Goal: Transaction & Acquisition: Purchase product/service

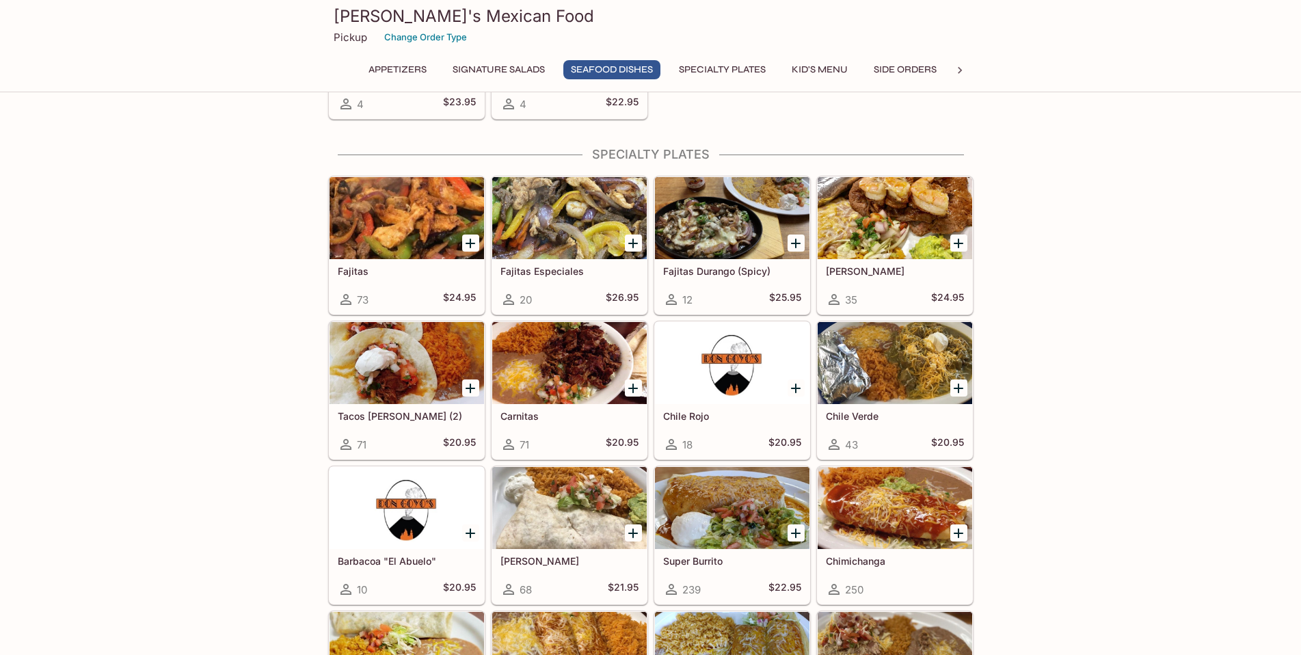
scroll to position [1026, 0]
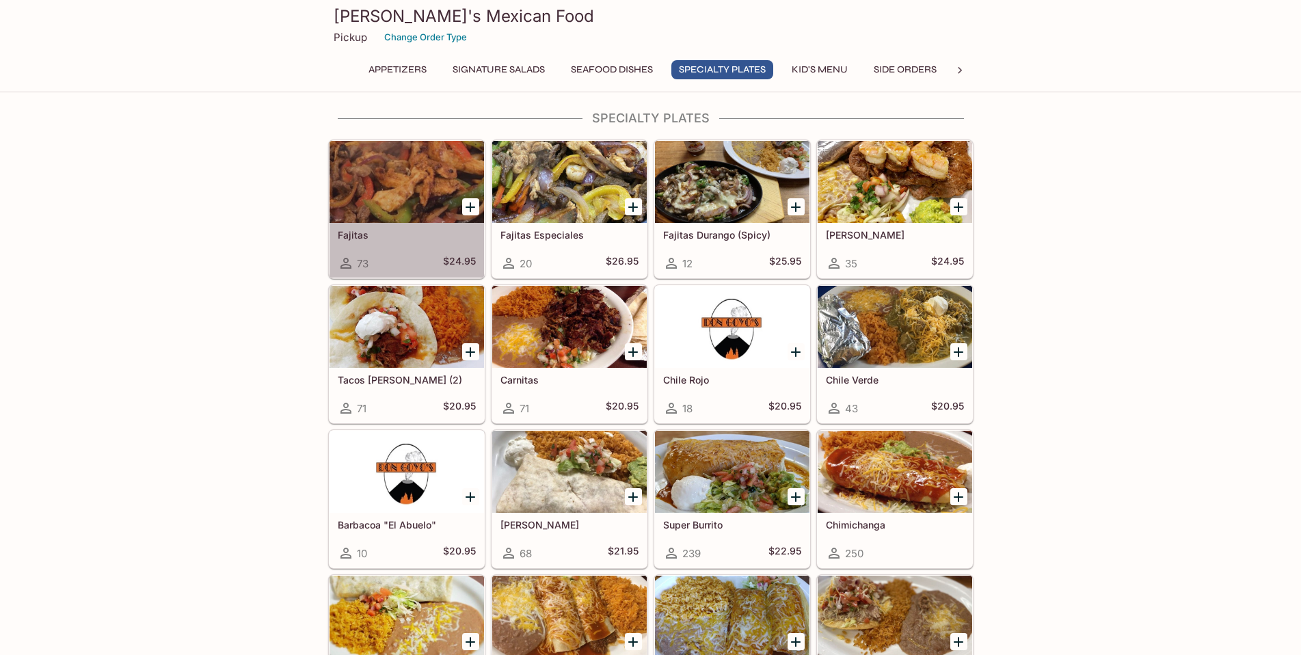
click at [343, 224] on div "Fajitas 73 $24.95" at bounding box center [407, 250] width 155 height 55
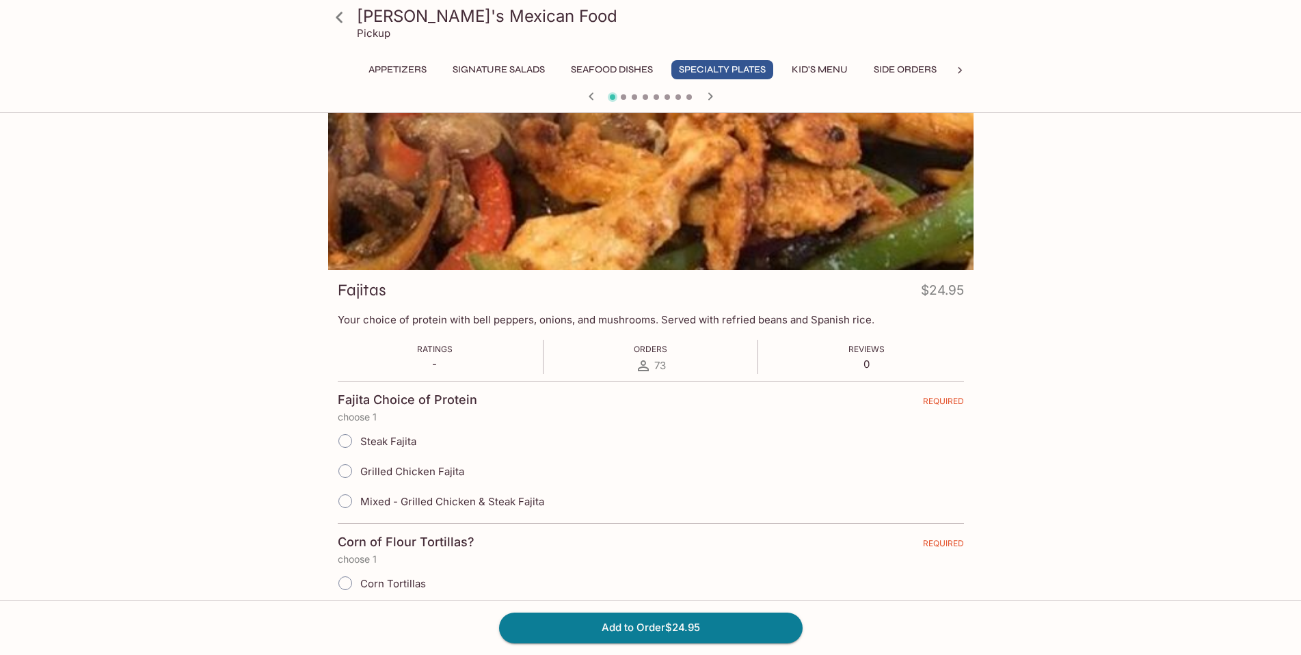
scroll to position [68, 0]
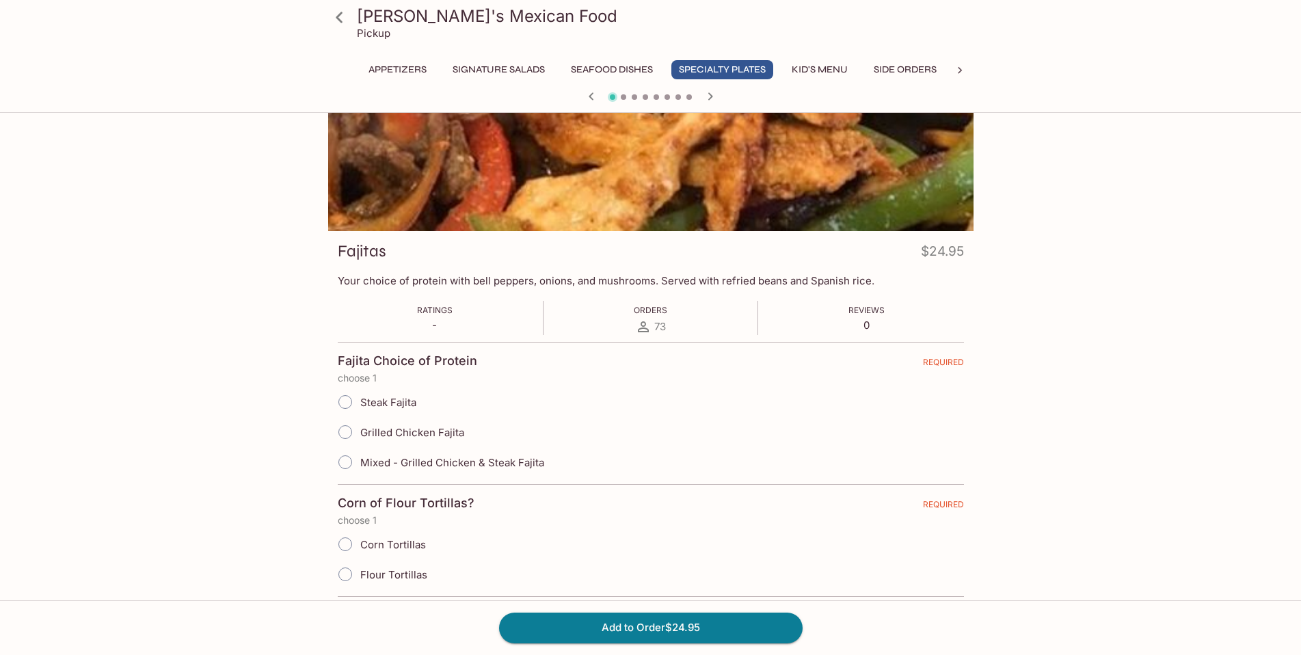
click at [346, 435] on input "Grilled Chicken Fajita" at bounding box center [345, 432] width 29 height 29
radio input "true"
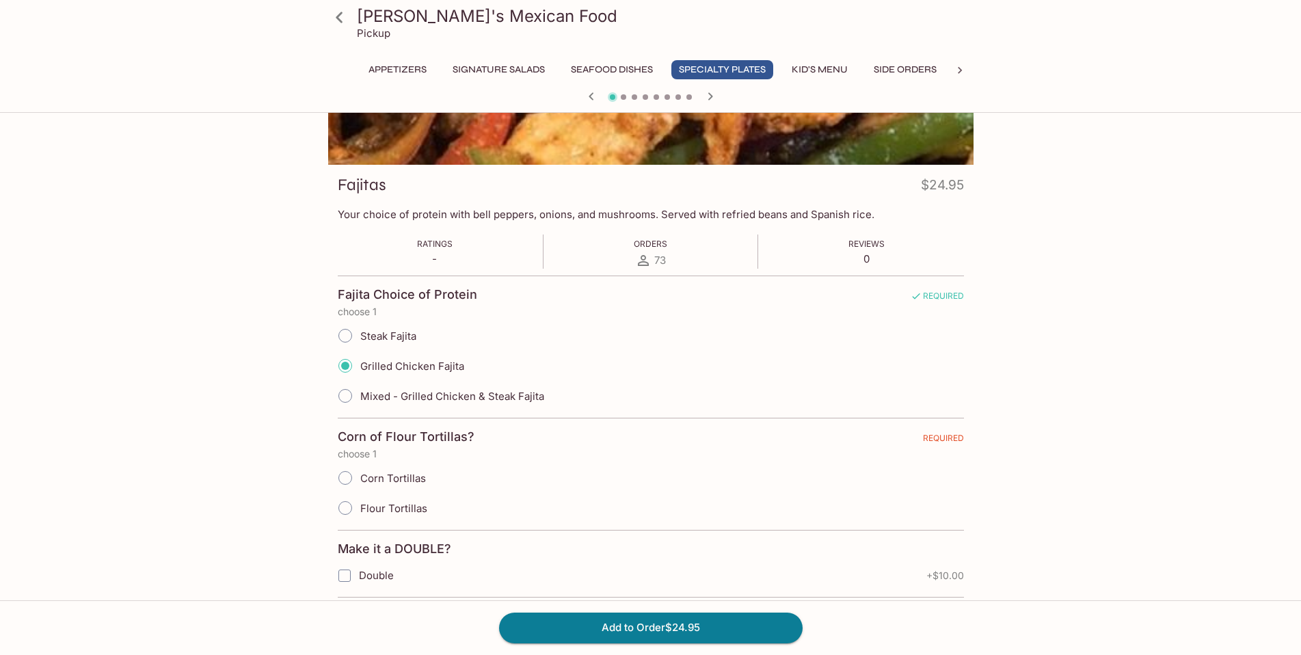
scroll to position [137, 0]
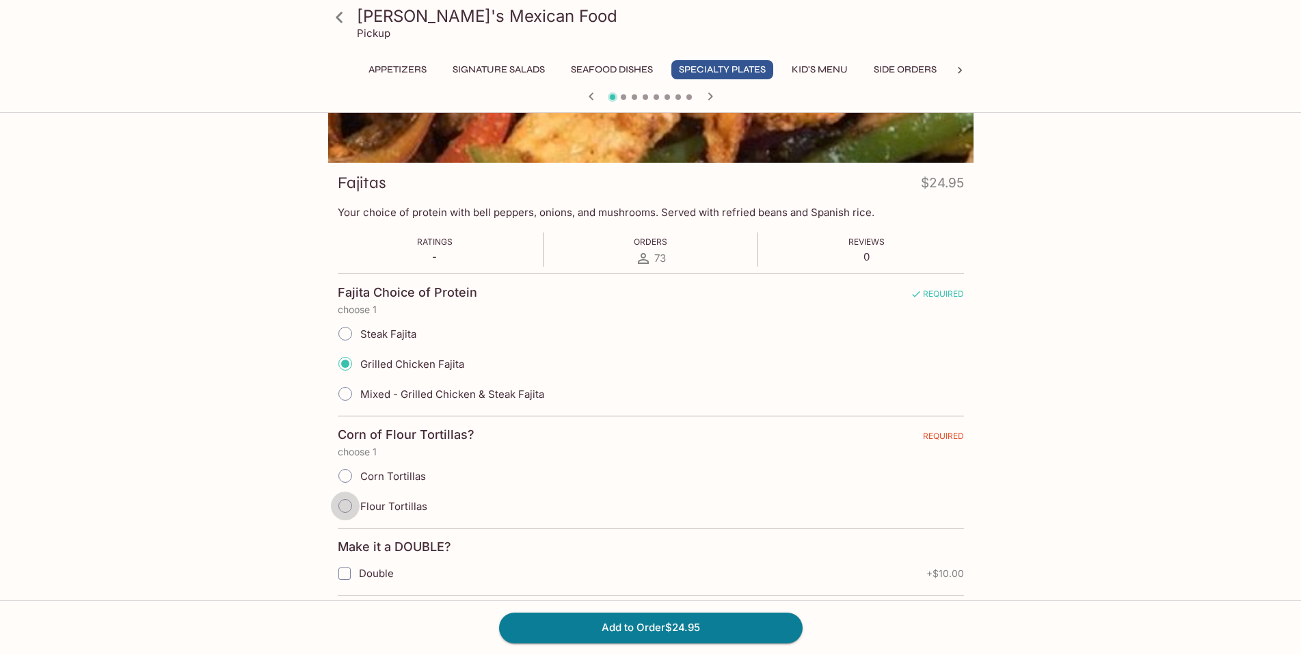
click at [343, 499] on input "Flour Tortillas" at bounding box center [345, 506] width 29 height 29
radio input "true"
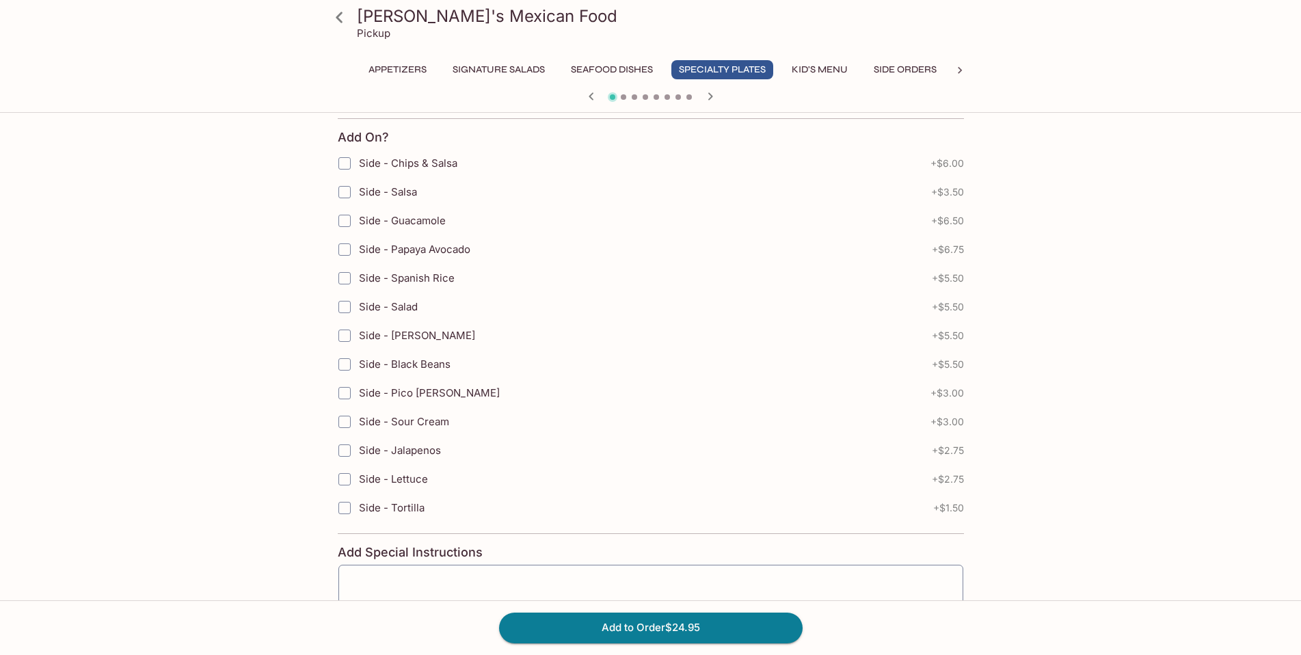
scroll to position [615, 0]
click at [345, 156] on input "Side - Chips & Salsa" at bounding box center [344, 161] width 27 height 27
checkbox input "true"
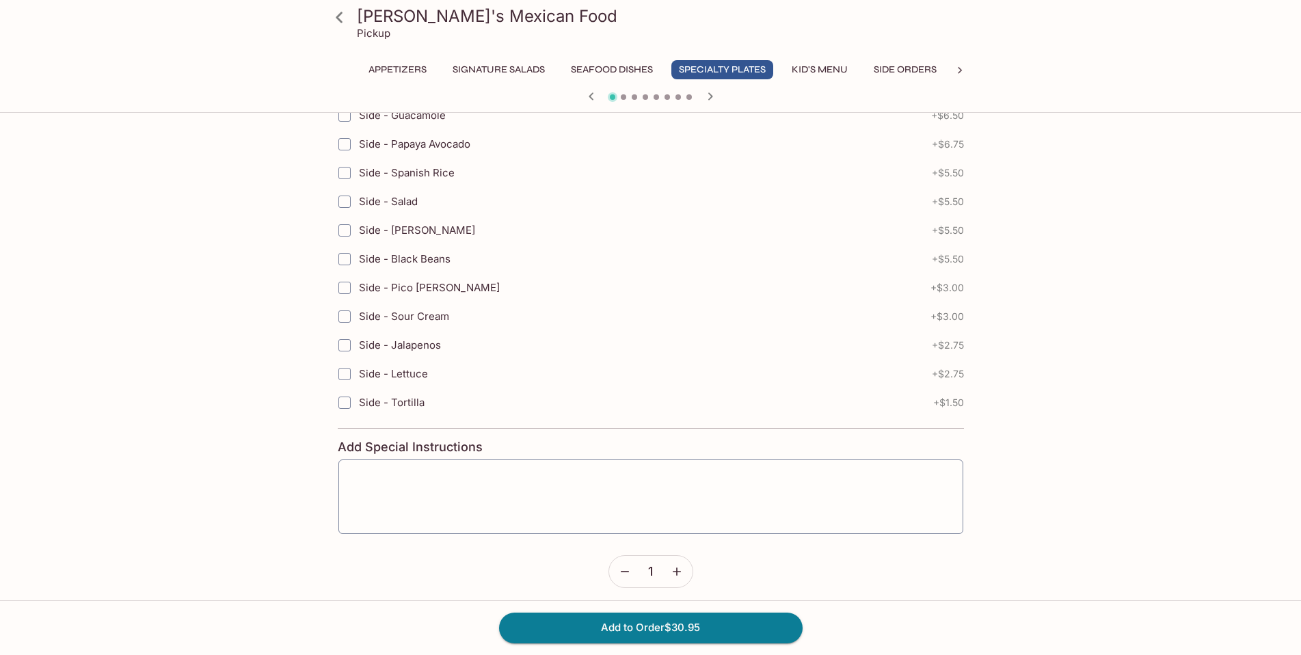
scroll to position [726, 0]
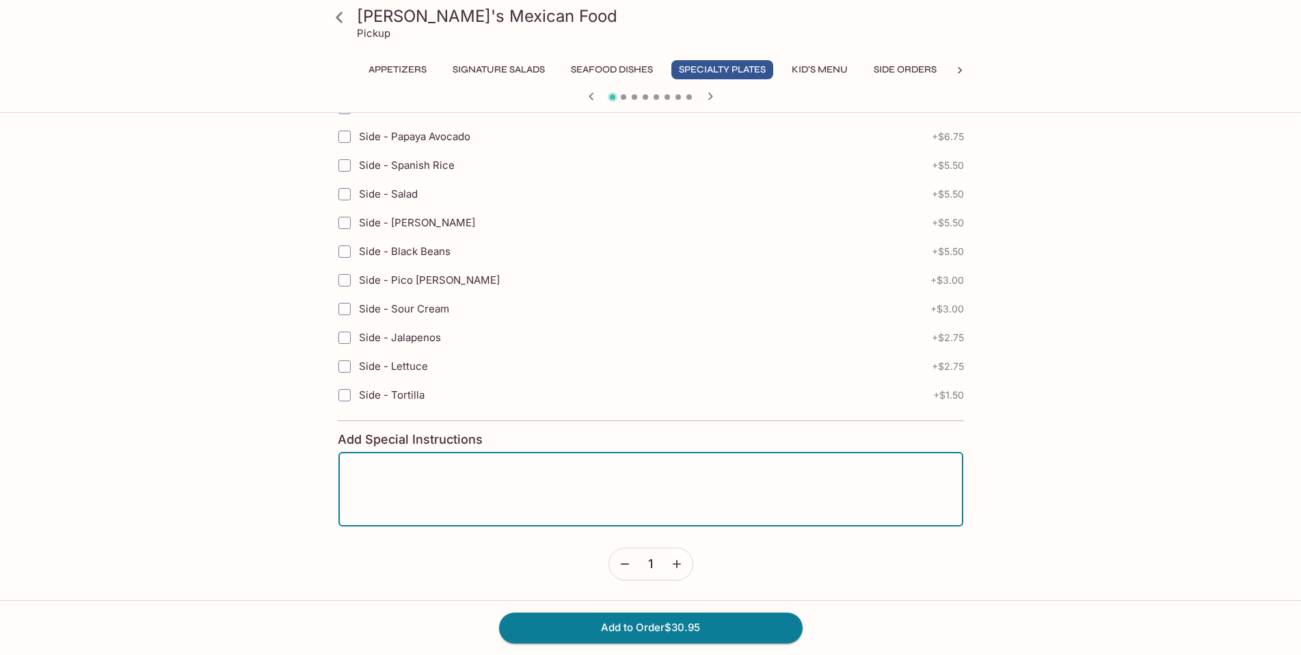
click at [516, 482] on textarea at bounding box center [651, 490] width 606 height 52
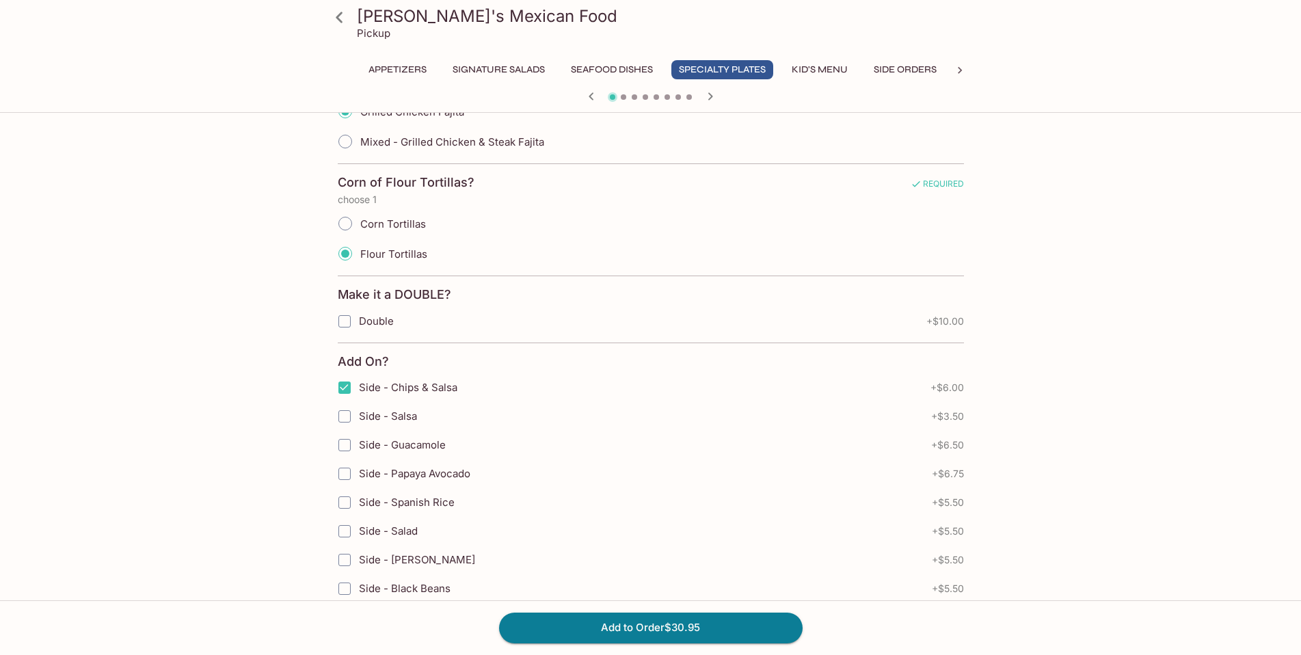
scroll to position [384, 0]
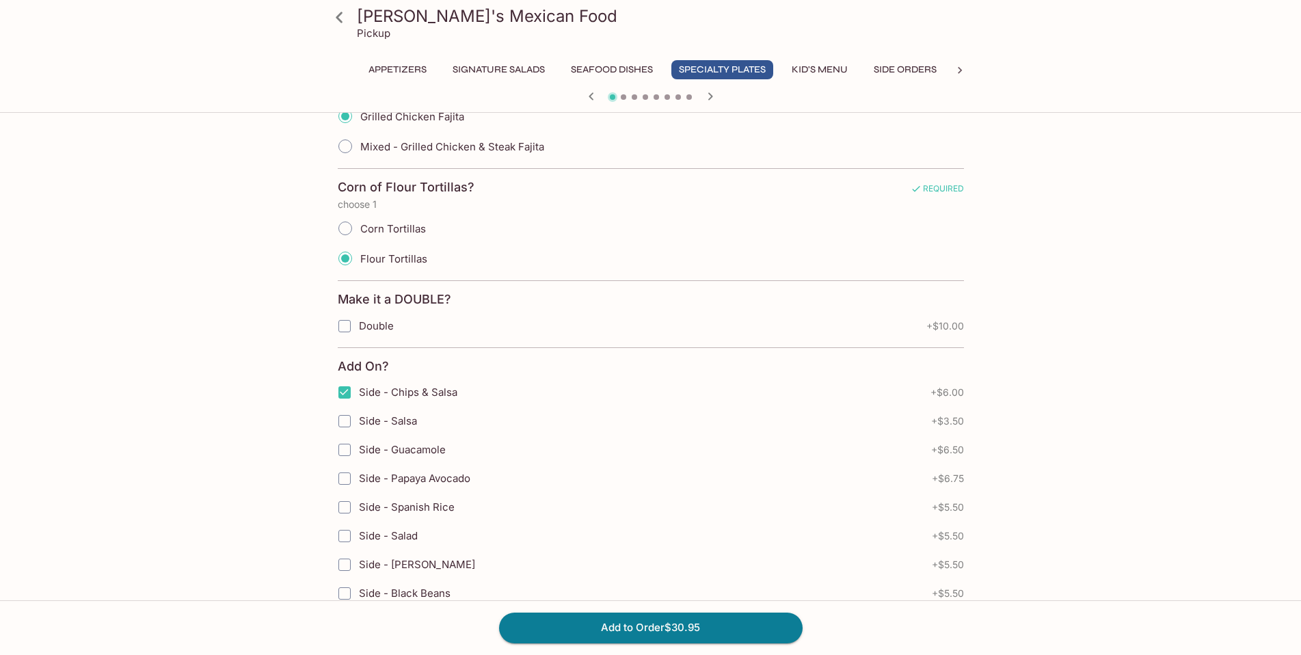
type textarea "no refried beans"
click at [345, 397] on input "Side - Chips & Salsa" at bounding box center [344, 392] width 27 height 27
checkbox input "false"
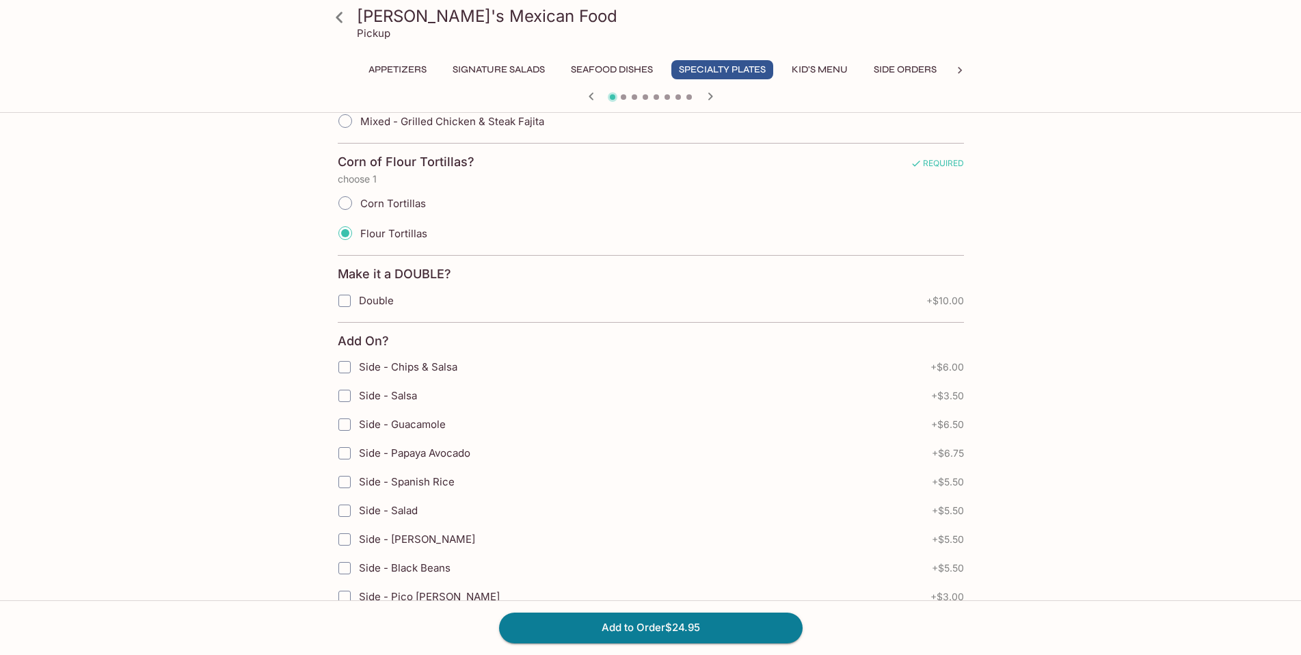
scroll to position [410, 0]
click at [672, 629] on button "Add to Order $24.95" at bounding box center [651, 628] width 304 height 30
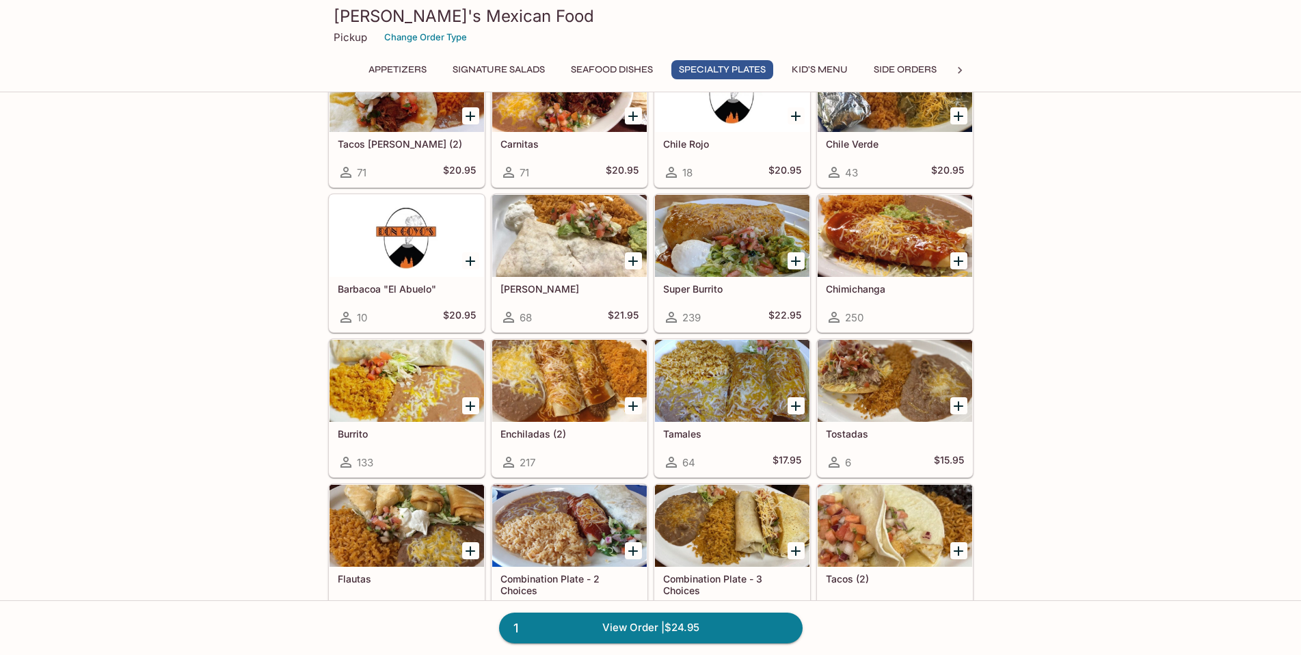
scroll to position [1162, 0]
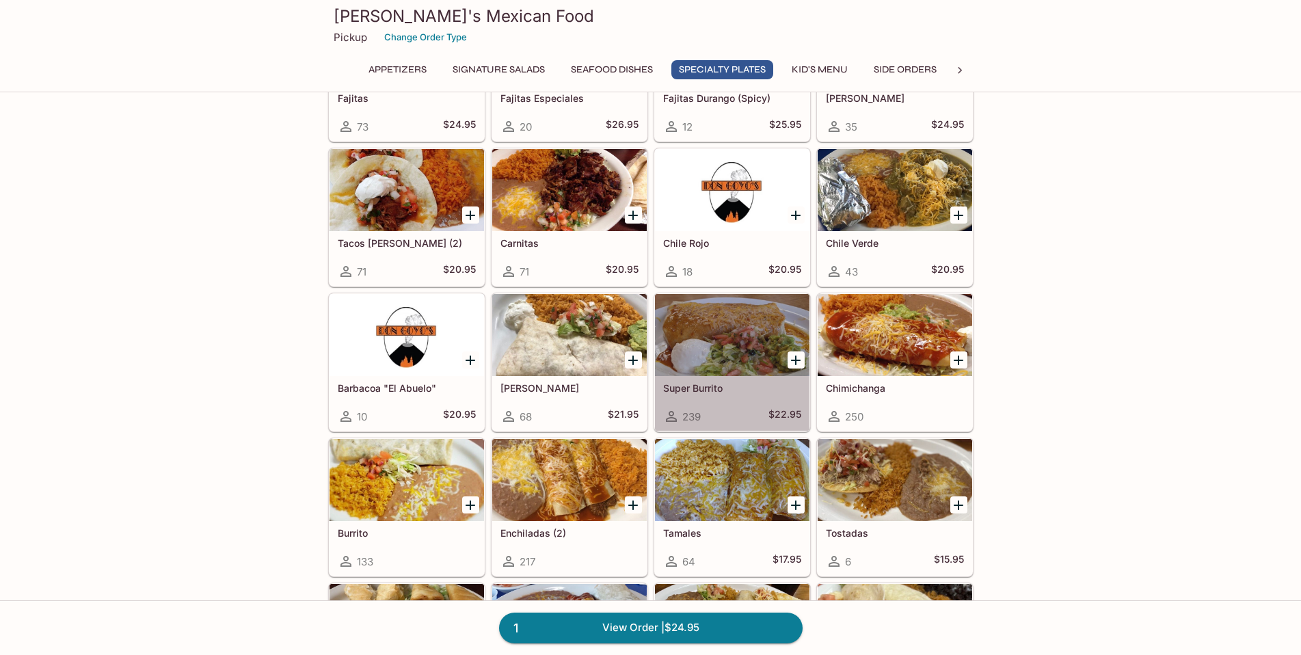
click at [704, 388] on h5 "Super Burrito" at bounding box center [732, 388] width 138 height 12
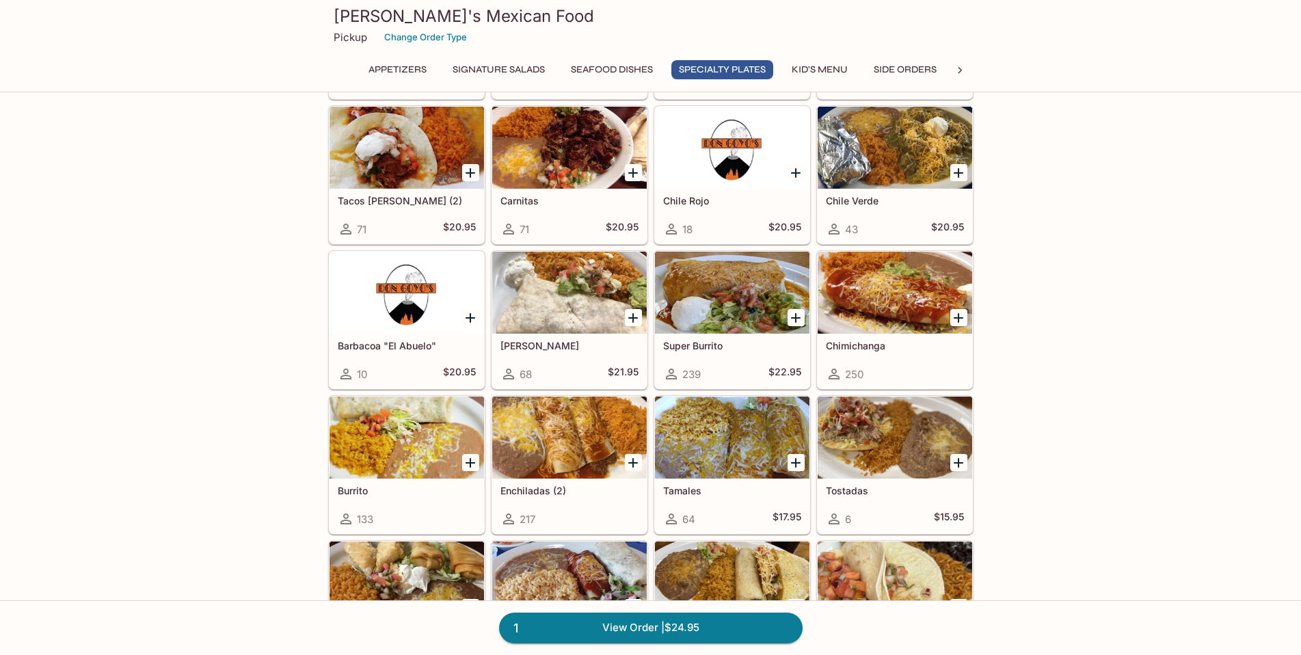
scroll to position [1231, 0]
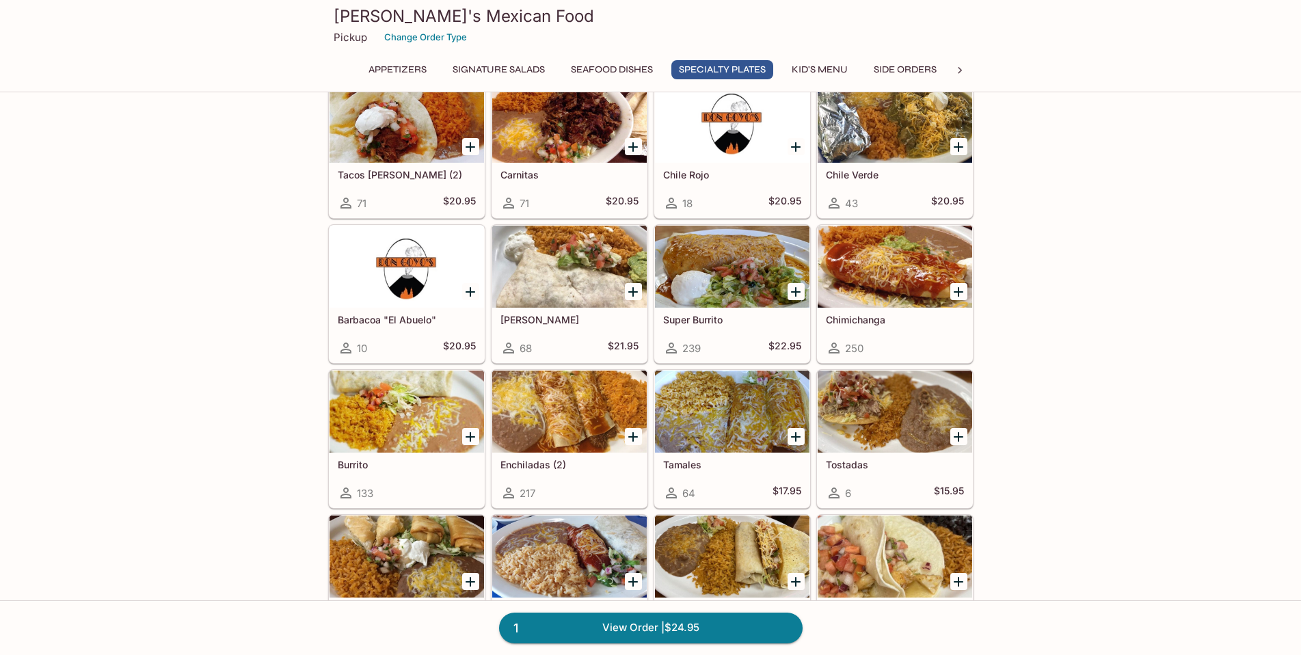
click at [372, 399] on div at bounding box center [407, 412] width 155 height 82
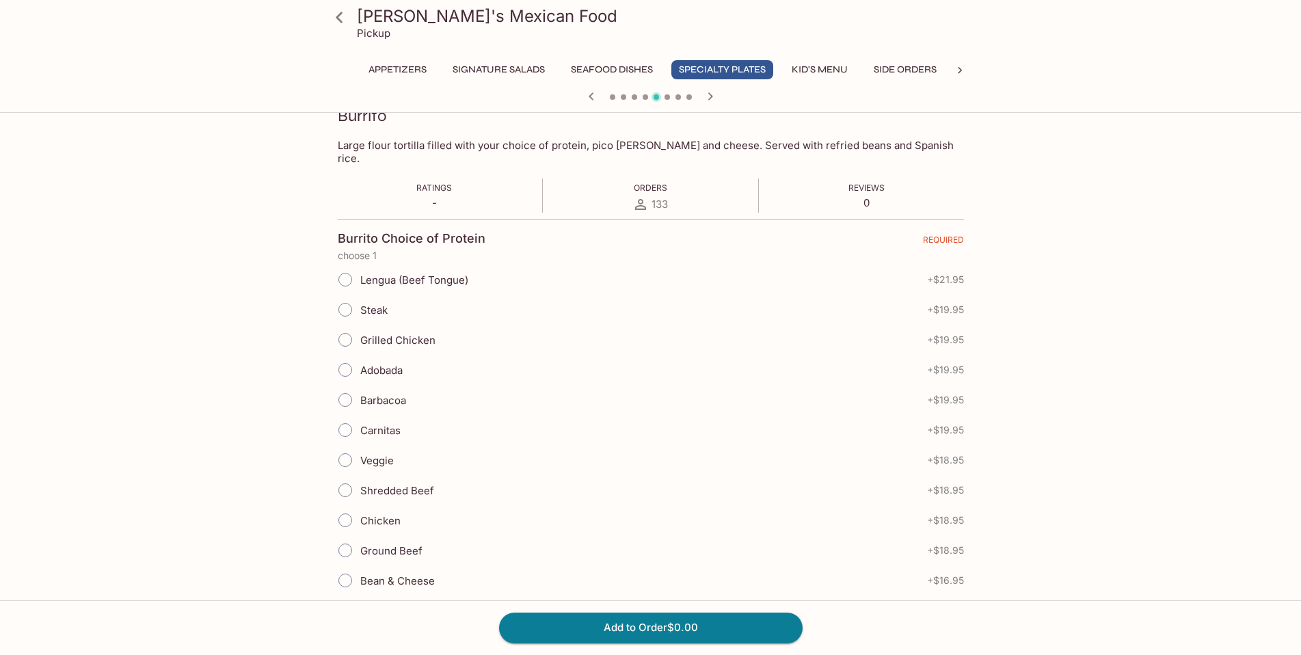
scroll to position [205, 0]
click at [346, 294] on input "Steak" at bounding box center [345, 308] width 29 height 29
radio input "true"
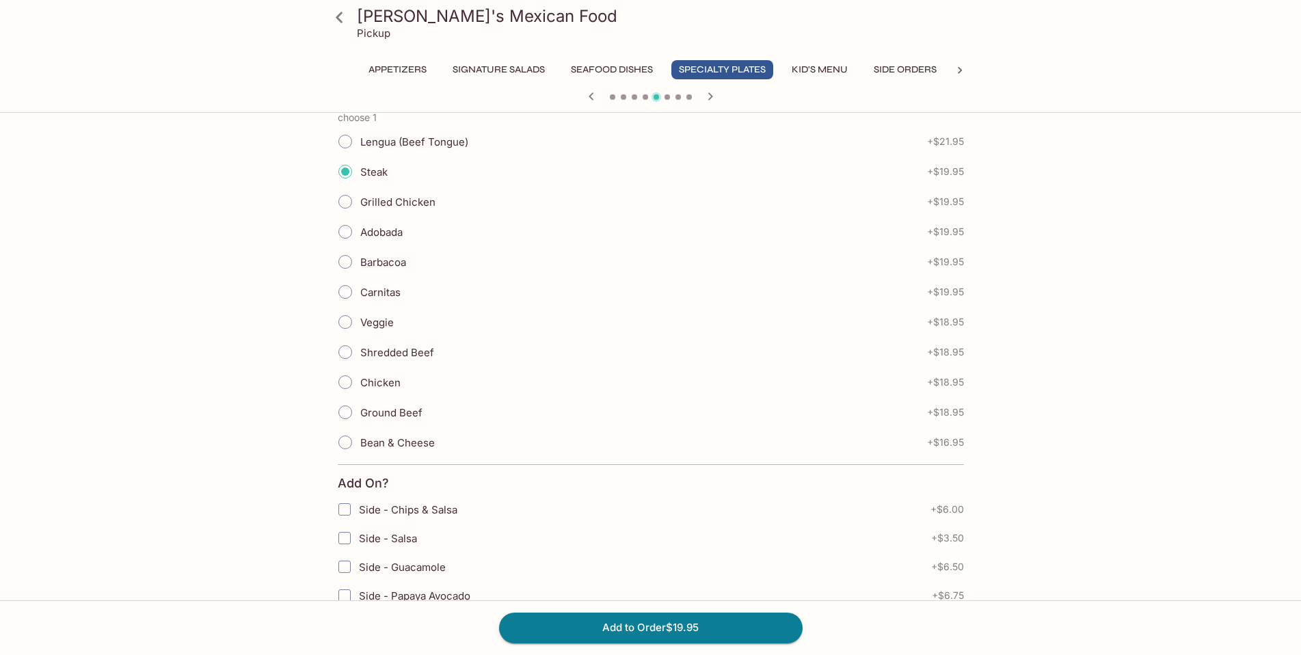
scroll to position [410, 0]
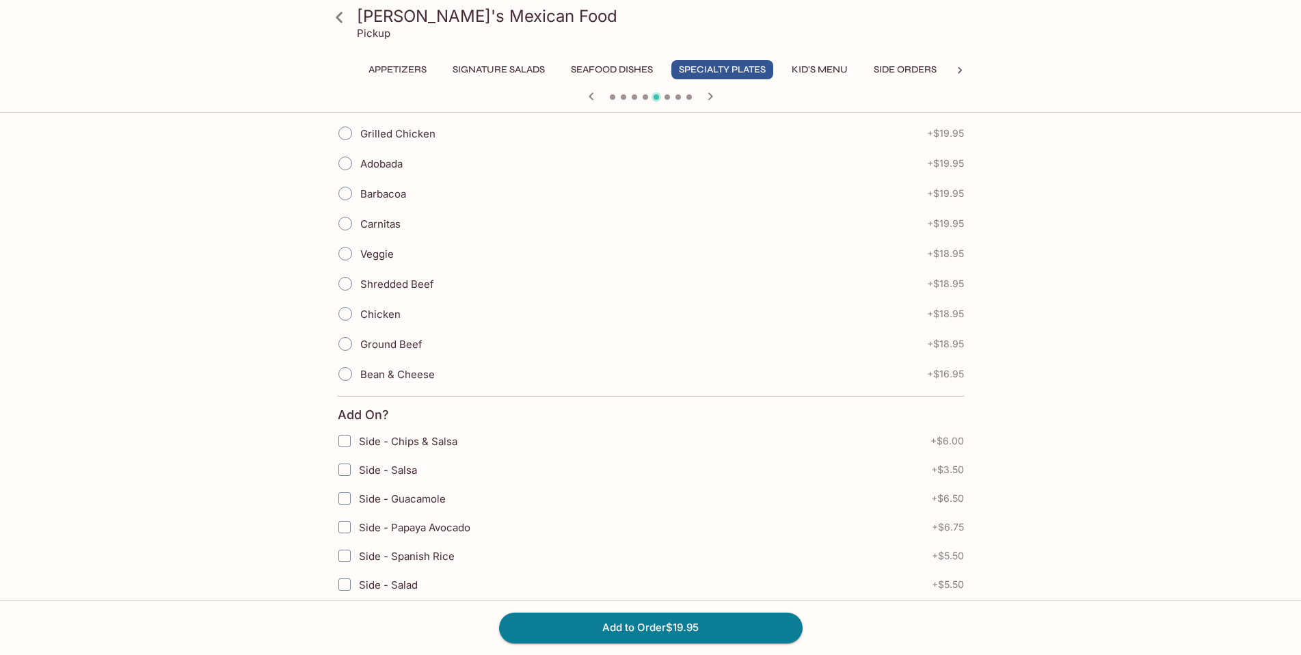
click at [345, 427] on input "Side - Chips & Salsa" at bounding box center [344, 440] width 27 height 27
checkbox input "true"
click at [692, 630] on button "Add to Order $25.95" at bounding box center [651, 628] width 304 height 30
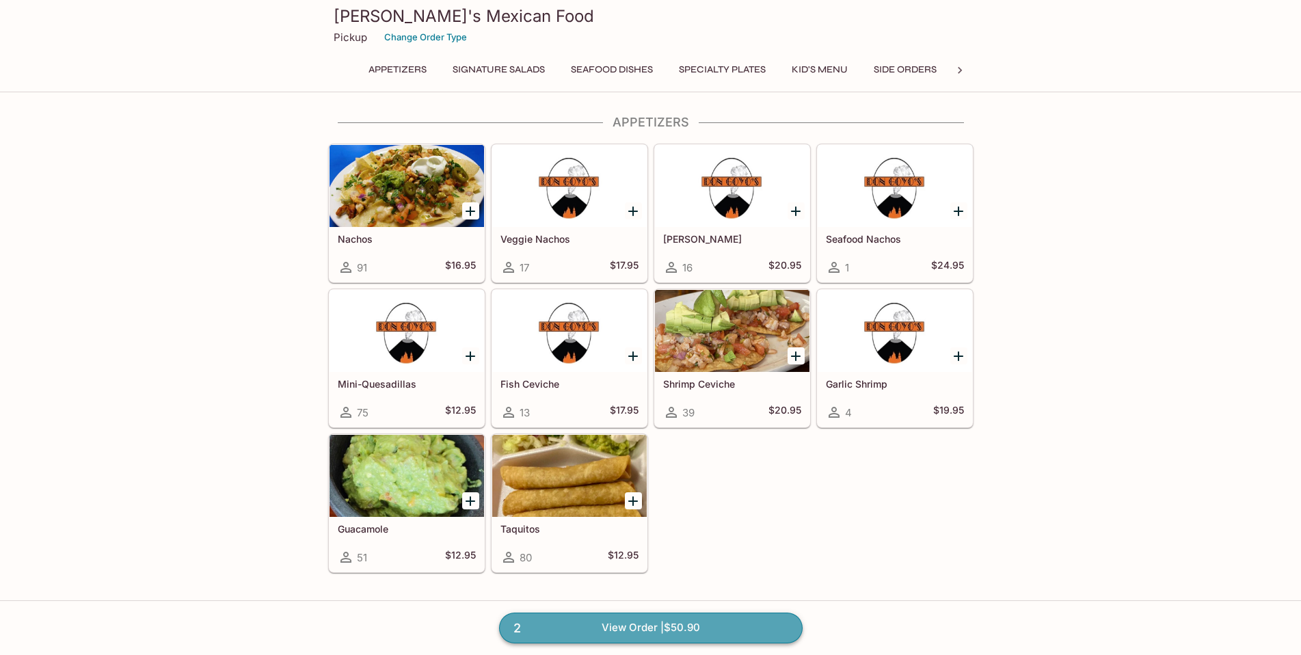
click at [726, 624] on link "2 View Order | $50.90" at bounding box center [651, 628] width 304 height 30
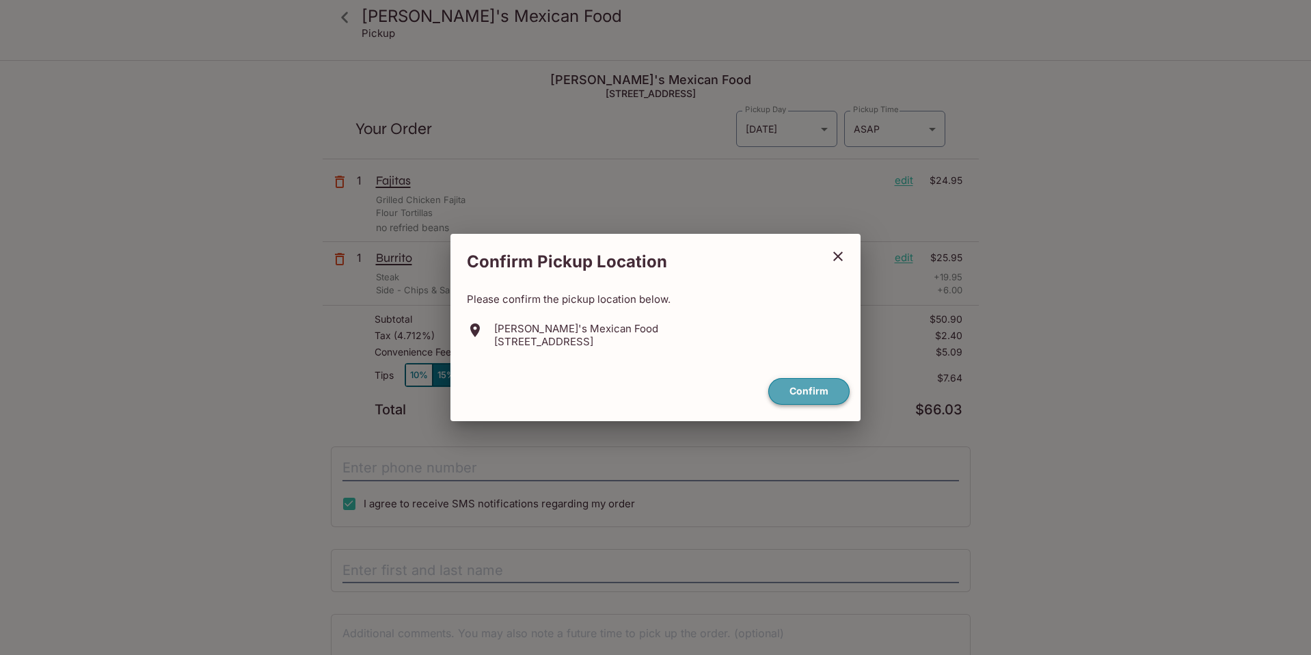
click at [799, 388] on button "Confirm" at bounding box center [809, 391] width 81 height 27
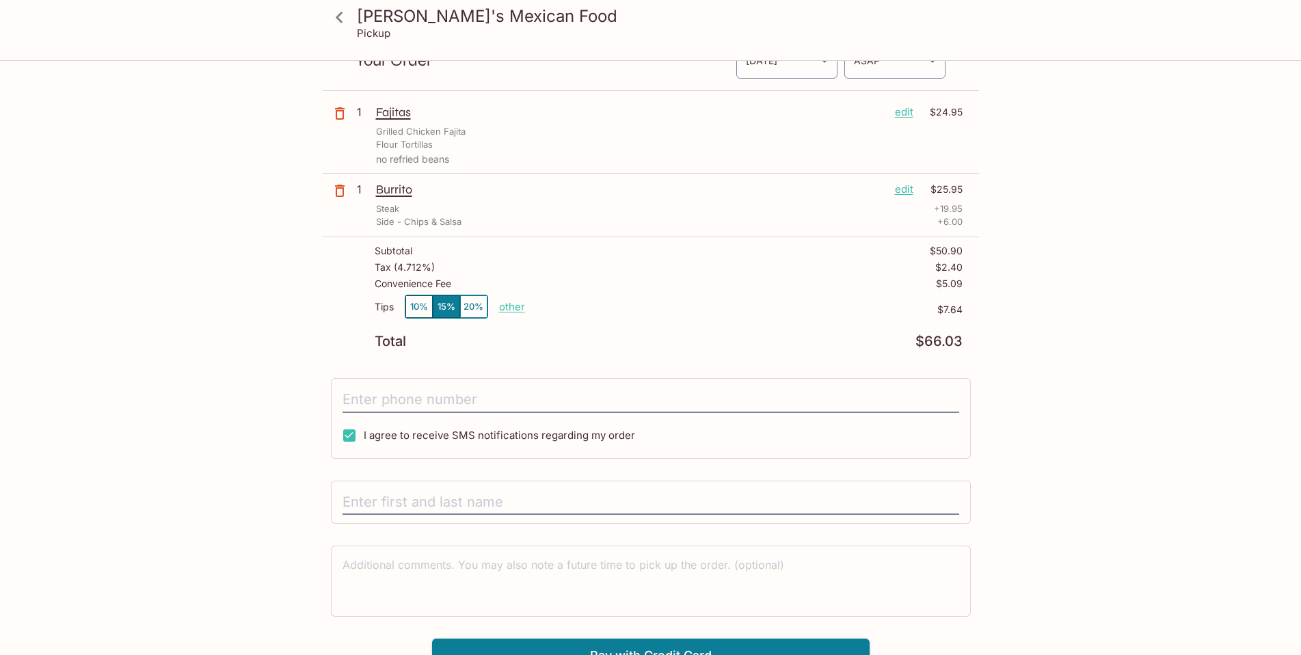
scroll to position [86, 0]
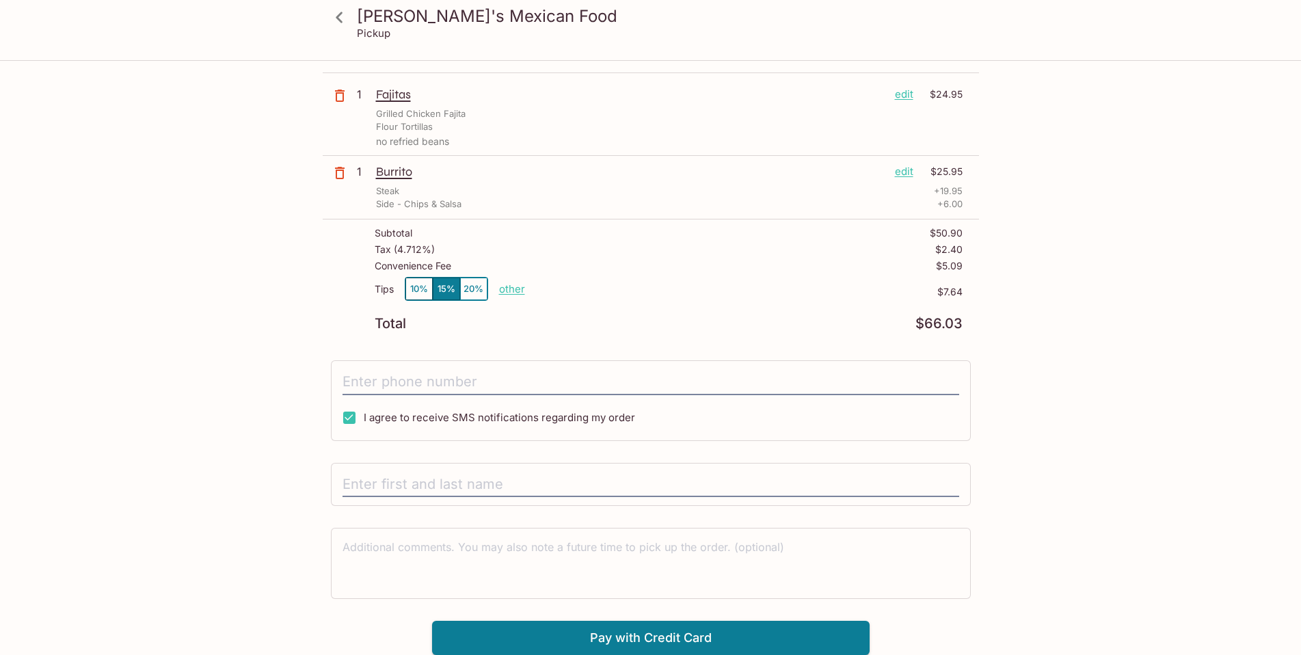
click at [418, 294] on button "10%" at bounding box center [418, 289] width 27 height 23
click at [470, 390] on input "tel" at bounding box center [651, 382] width 617 height 26
type input "[PHONE_NUMBER]"
click at [482, 494] on input "text" at bounding box center [651, 485] width 617 height 26
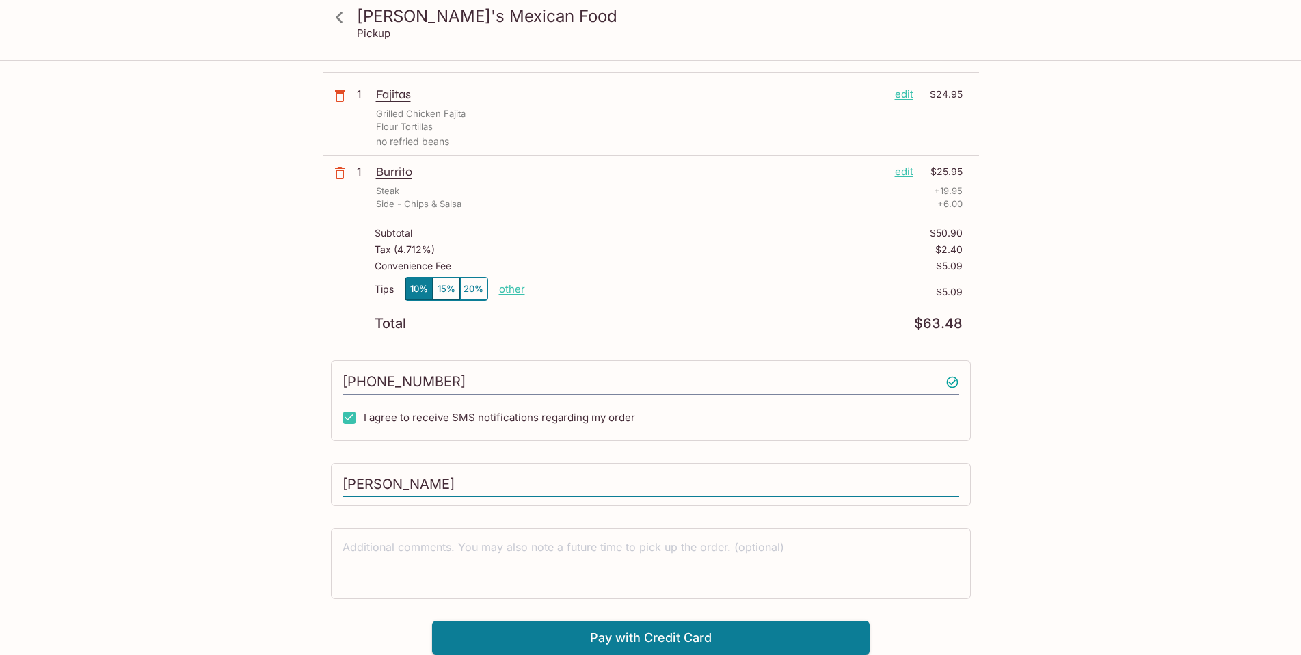
type input "[PERSON_NAME]"
click at [1117, 492] on div "[PERSON_NAME]'s Mexican Food Pickup [PERSON_NAME]'s Mexican Food [STREET_ADDRES…" at bounding box center [650, 302] width 1301 height 655
click at [712, 638] on button "Pay with Credit Card" at bounding box center [651, 638] width 438 height 34
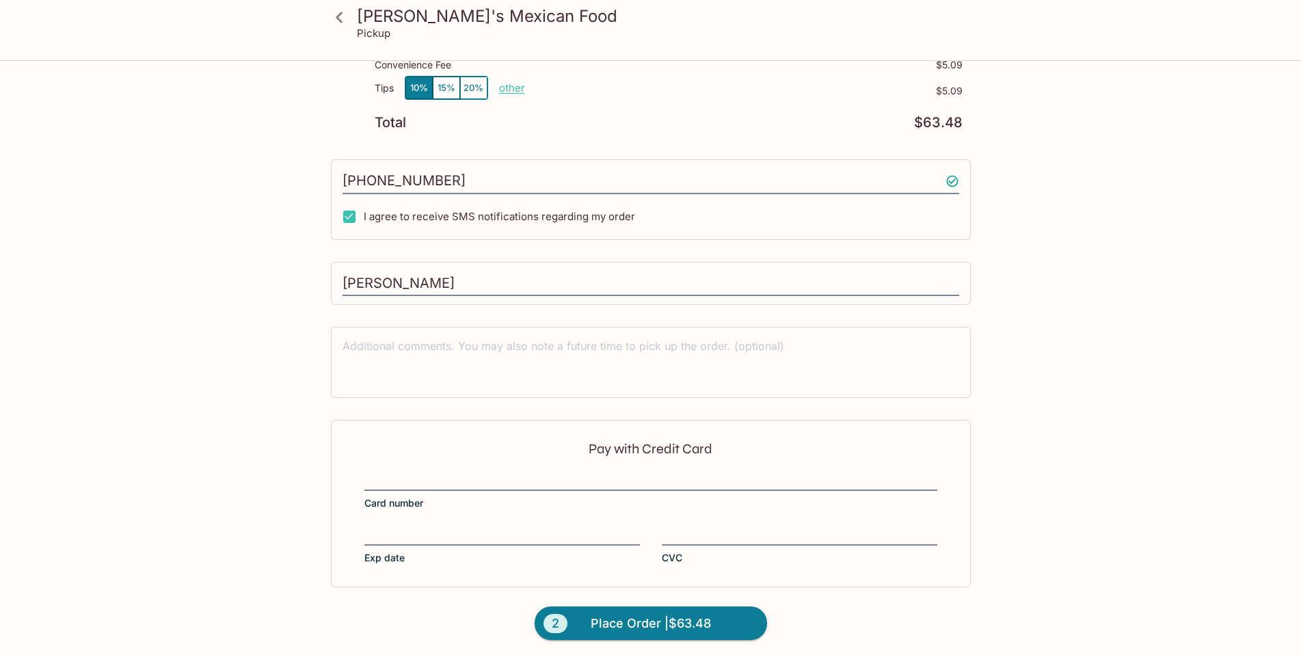
scroll to position [291, 0]
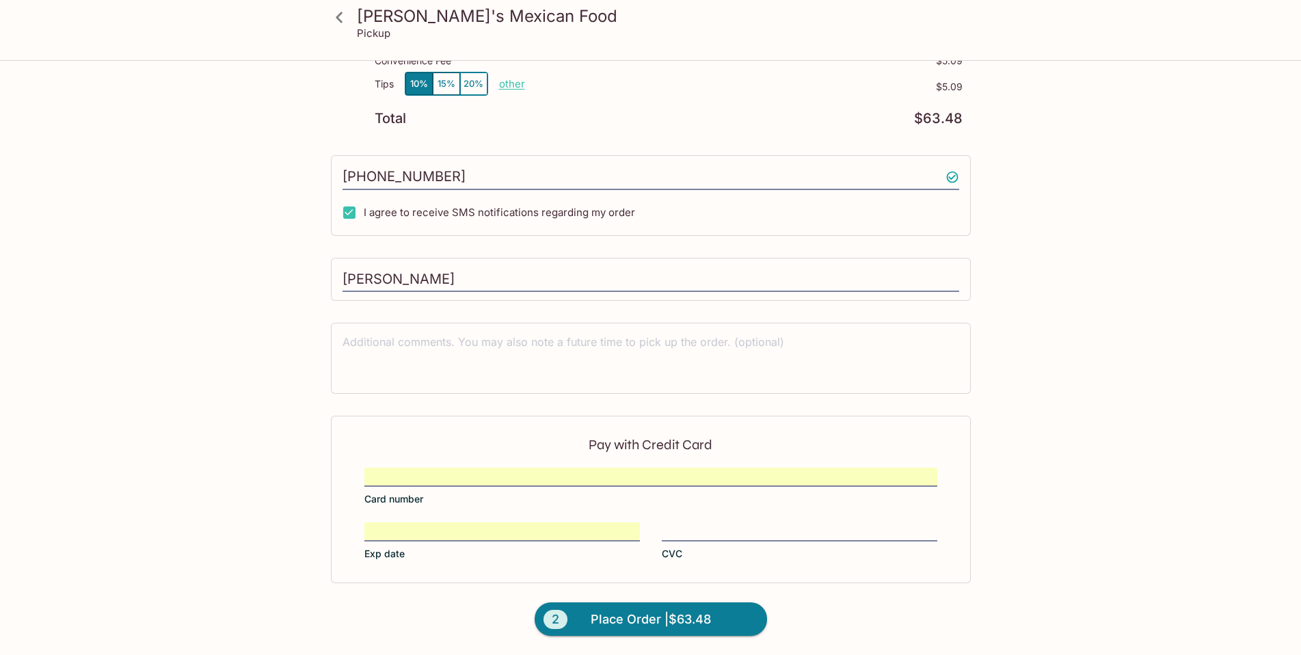
click at [1208, 364] on html "[PERSON_NAME]'s Mexican Food Pickup [PERSON_NAME]'s Mexican Food [STREET_ADDRES…" at bounding box center [650, 36] width 1301 height 655
click at [625, 618] on span "Place Order | $63.48" at bounding box center [651, 620] width 120 height 22
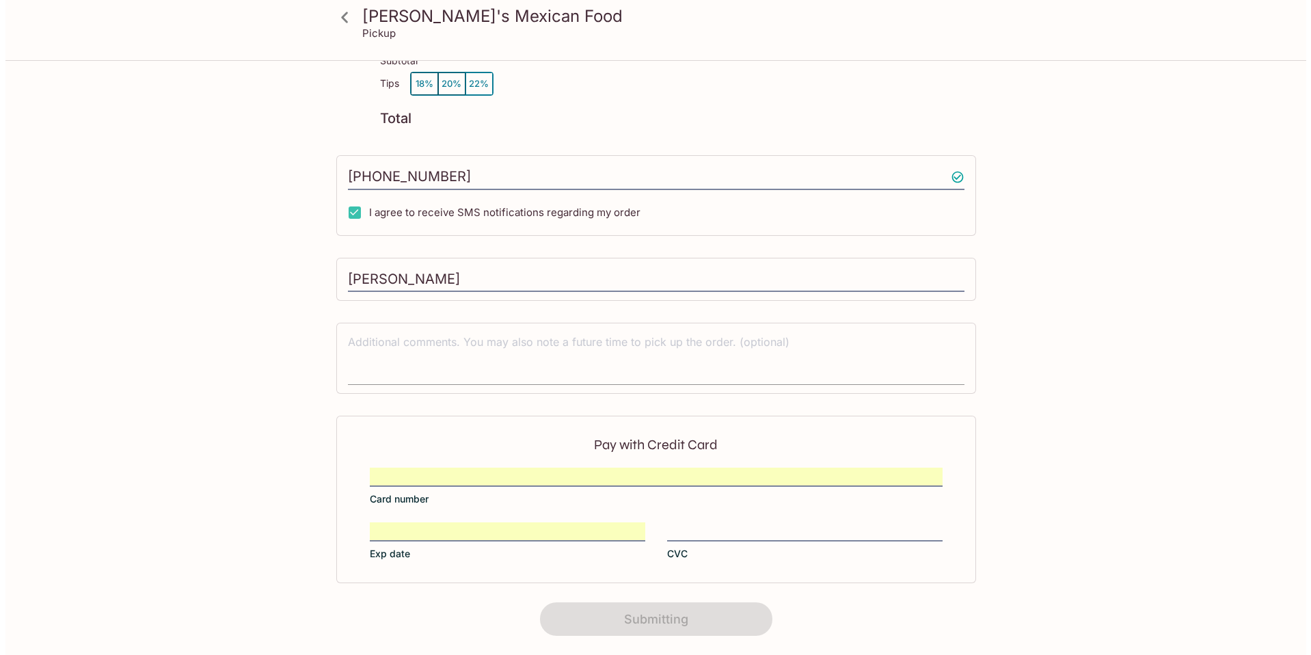
scroll to position [0, 0]
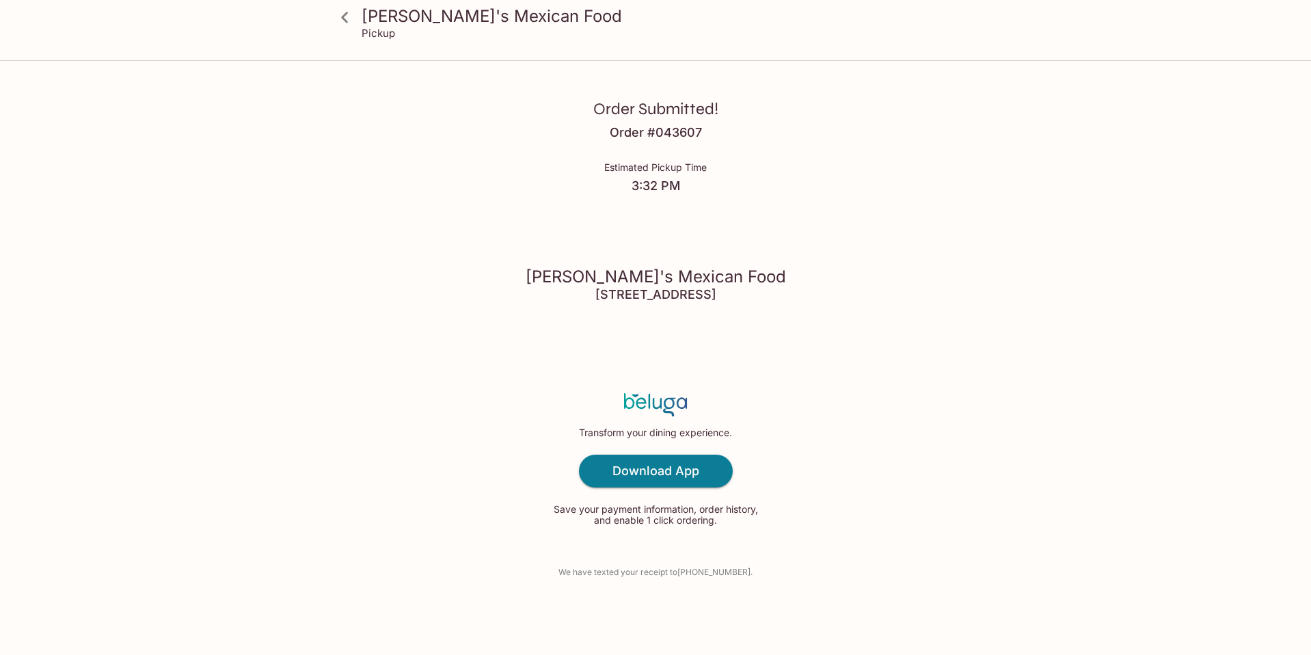
click at [1100, 336] on div "[PERSON_NAME]'s Mexican Food Pickup Order Submitted! Order # 043607 Estimated P…" at bounding box center [655, 327] width 1311 height 655
